Goal: Find specific page/section: Find specific page/section

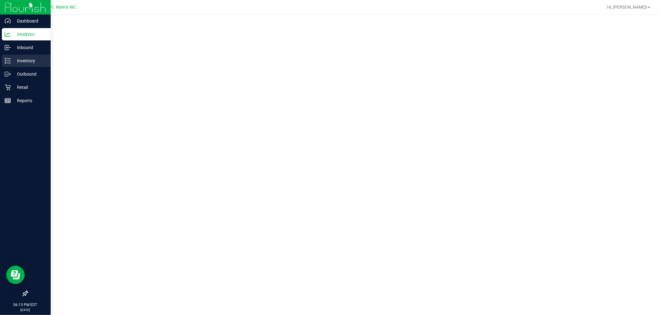
click at [35, 63] on p "Inventory" at bounding box center [29, 60] width 37 height 7
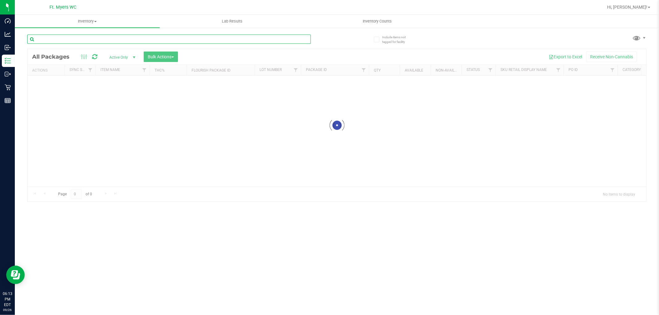
click at [128, 35] on div "Inventory All packages All inventory Waste log Create inventory Lab Results Inv…" at bounding box center [337, 165] width 644 height 301
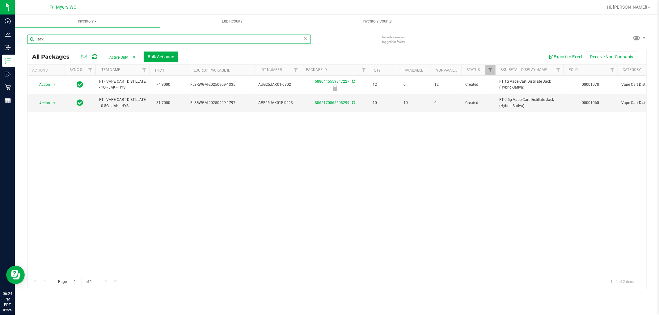
click at [84, 39] on input "jack" at bounding box center [169, 39] width 284 height 9
type input "bossc"
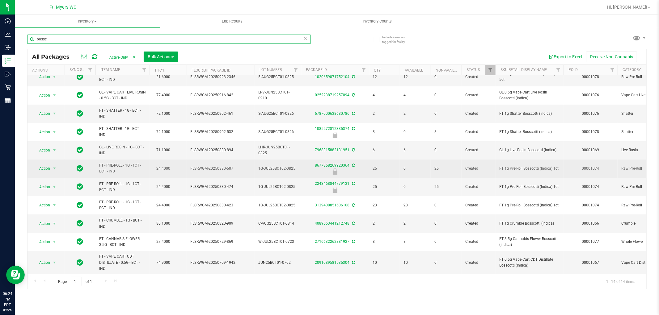
scroll to position [68, 0]
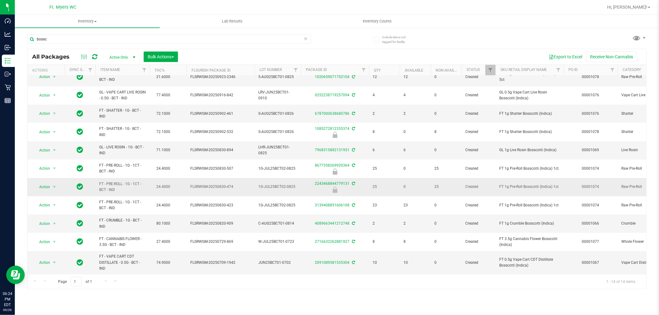
drag, startPoint x: 148, startPoint y: 186, endPoint x: 89, endPoint y: 176, distance: 60.2
click at [127, 182] on span "FT - PRE-ROLL - 1G - 1CT - BCT - IND" at bounding box center [122, 187] width 47 height 12
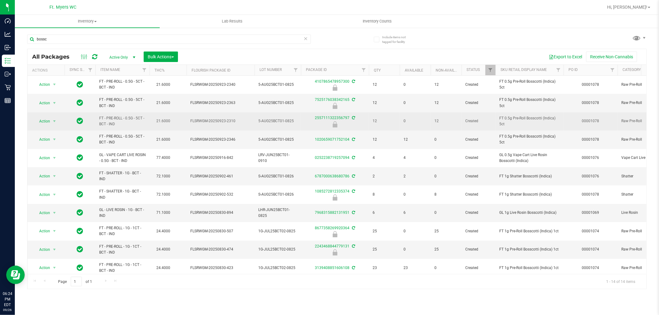
click at [131, 125] on span "FT - PRE-ROLL - 0.5G - 5CT - BCT - IND" at bounding box center [122, 122] width 47 height 12
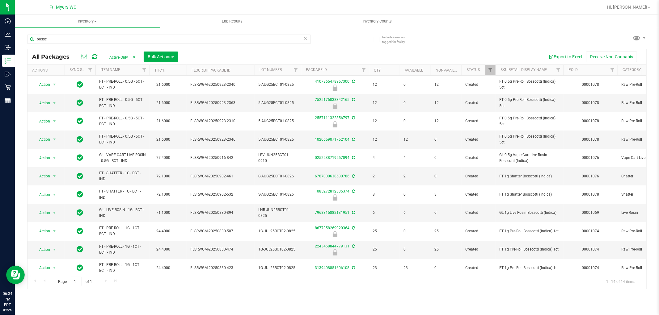
click at [639, 2] on div "Hi, [PERSON_NAME]!" at bounding box center [629, 7] width 48 height 11
click at [644, 7] on span "Hi, [PERSON_NAME]!" at bounding box center [627, 7] width 40 height 5
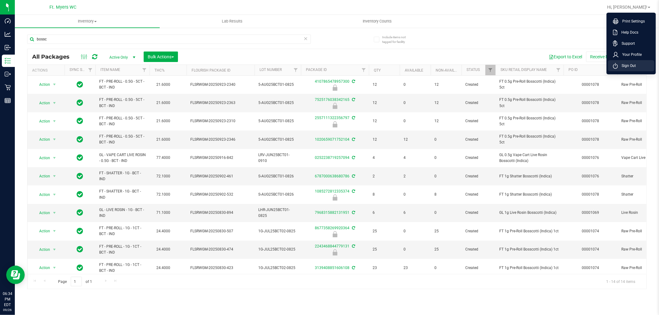
click at [629, 63] on span "Sign Out" at bounding box center [627, 66] width 18 height 6
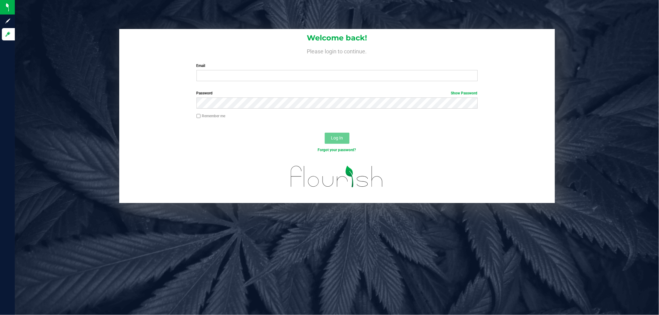
drag, startPoint x: 292, startPoint y: 82, endPoint x: 289, endPoint y: 79, distance: 4.6
click at [291, 82] on div "Welcome back! Please login to continue. Email Required Please format your email…" at bounding box center [337, 57] width 436 height 57
click at [285, 73] on input "Email" at bounding box center [336, 75] width 281 height 11
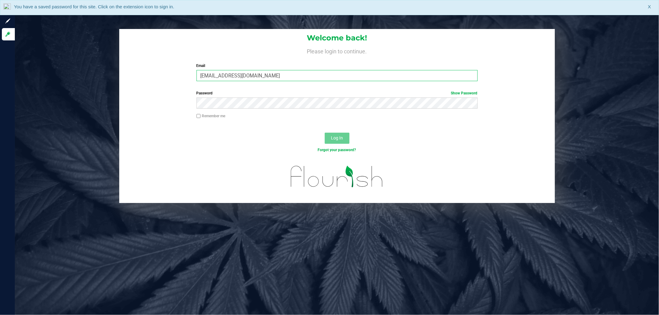
drag, startPoint x: 298, startPoint y: 76, endPoint x: 338, endPoint y: 92, distance: 42.8
click at [338, 92] on form "Welcome back! Please login to continue. Email [EMAIL_ADDRESS][DOMAIN_NAME] Requ…" at bounding box center [337, 116] width 426 height 174
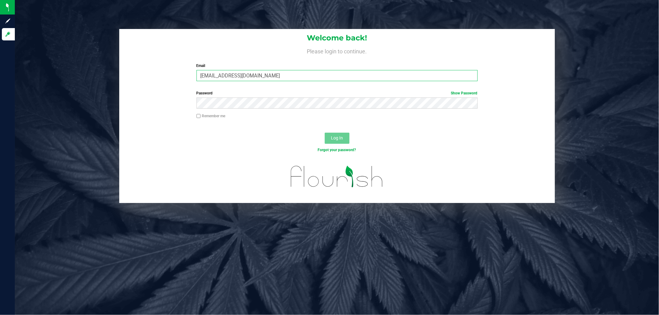
type input "[EMAIL_ADDRESS][DOMAIN_NAME]"
click at [325, 133] on button "Log In" at bounding box center [337, 138] width 25 height 11
